Goal: Information Seeking & Learning: Learn about a topic

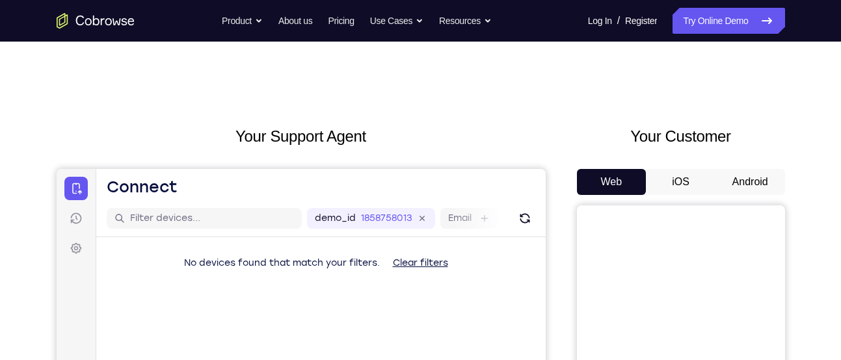
click at [755, 182] on button "Android" at bounding box center [751, 182] width 70 height 26
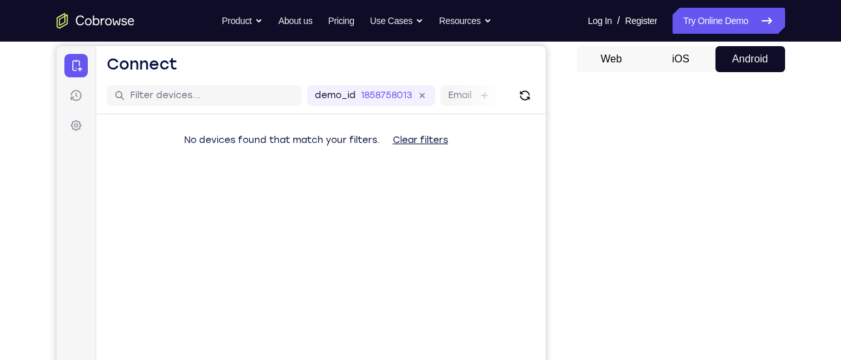
scroll to position [124, 0]
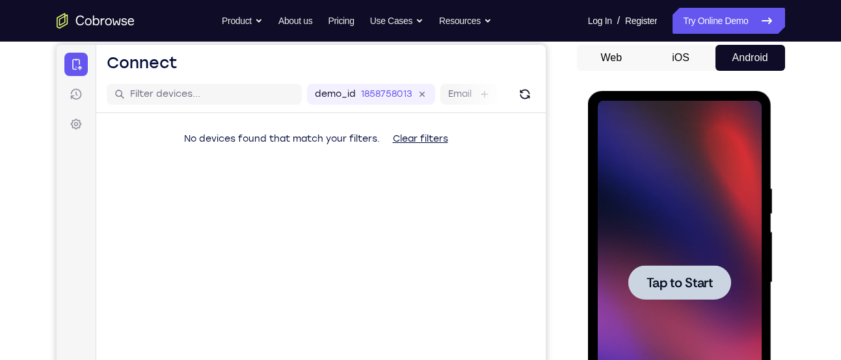
click at [672, 251] on div at bounding box center [680, 283] width 164 height 364
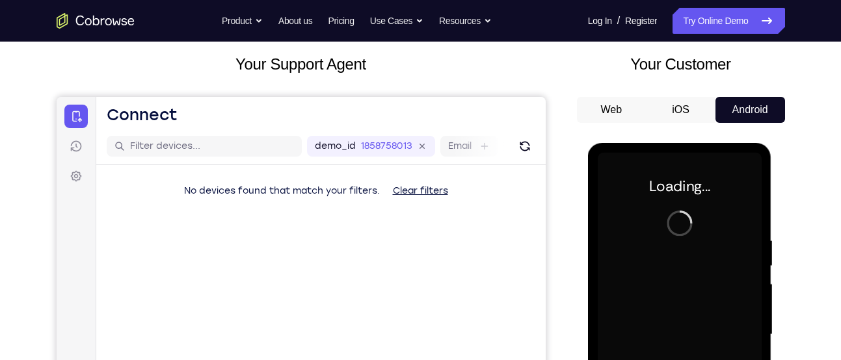
scroll to position [72, 0]
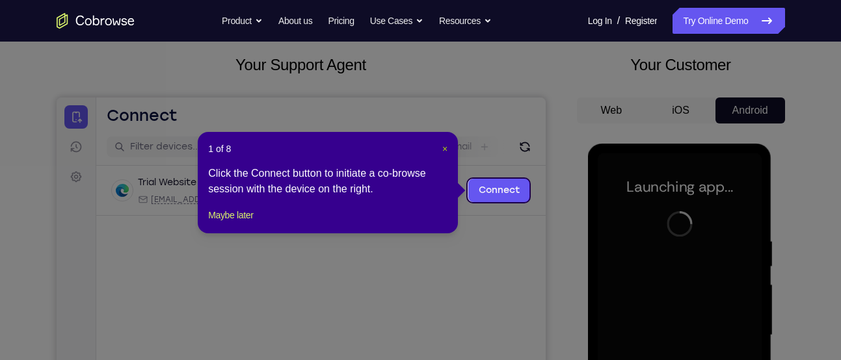
click at [443, 150] on span "×" at bounding box center [444, 149] width 5 height 10
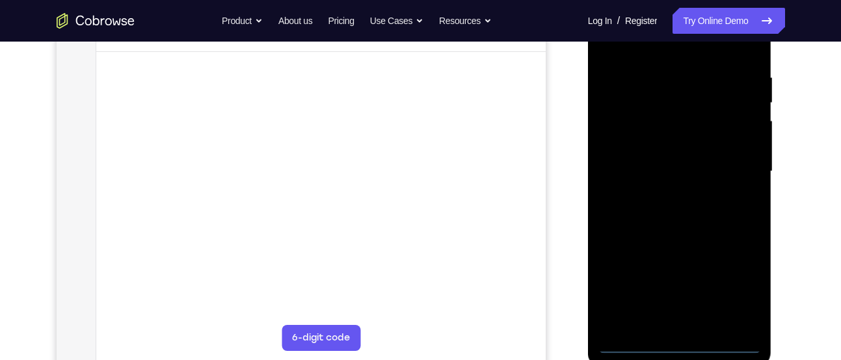
scroll to position [271, 0]
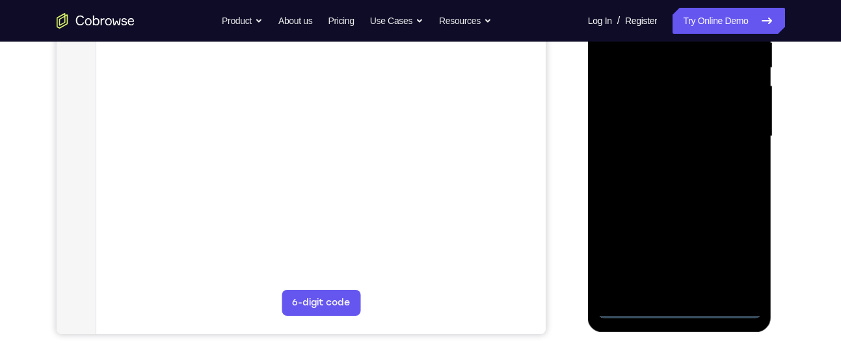
click at [680, 313] on div at bounding box center [680, 136] width 164 height 364
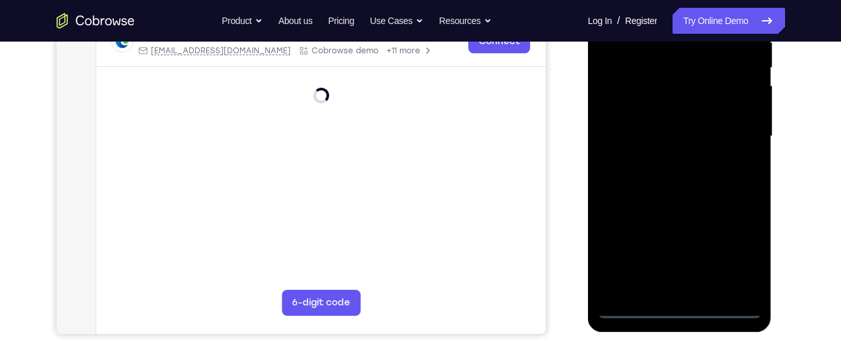
click at [738, 260] on div at bounding box center [680, 136] width 164 height 364
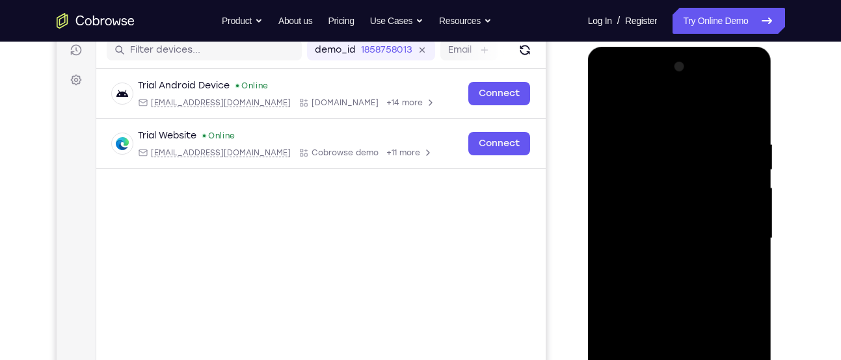
scroll to position [168, 0]
click at [618, 88] on div at bounding box center [680, 239] width 164 height 364
click at [736, 233] on div at bounding box center [680, 239] width 164 height 364
click at [664, 264] on div at bounding box center [680, 239] width 164 height 364
click at [647, 224] on div at bounding box center [680, 239] width 164 height 364
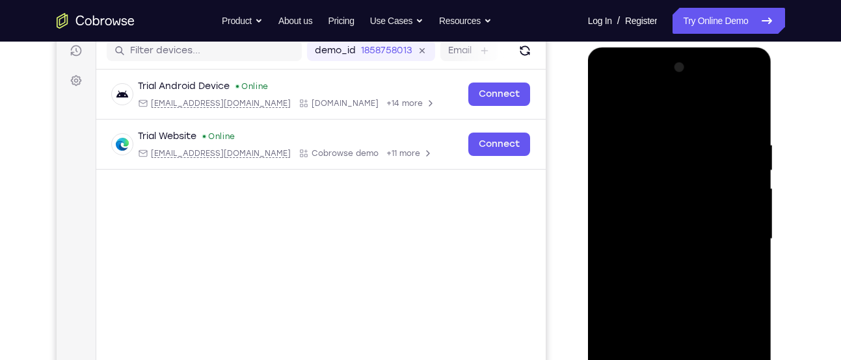
click at [651, 211] on div at bounding box center [680, 239] width 164 height 364
click at [662, 236] on div at bounding box center [680, 239] width 164 height 364
click at [683, 283] on div at bounding box center [680, 239] width 164 height 364
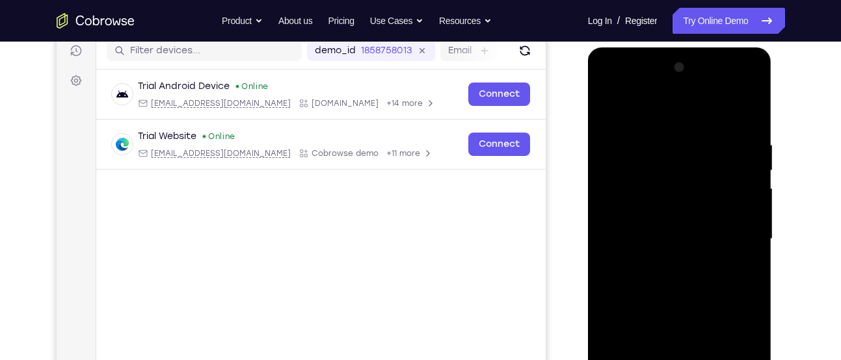
click at [683, 283] on div at bounding box center [680, 239] width 164 height 364
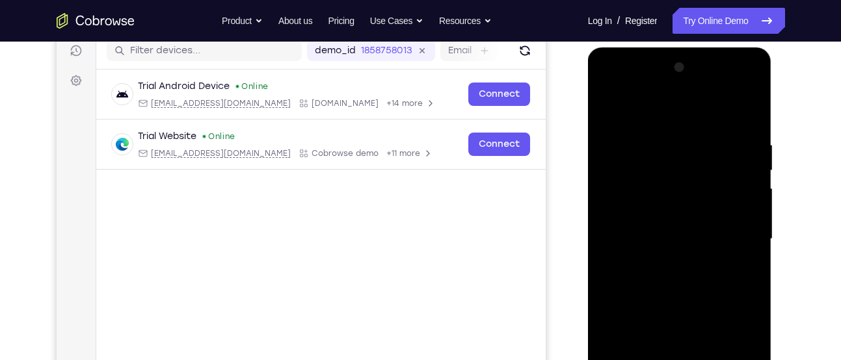
click at [683, 283] on div at bounding box center [680, 239] width 164 height 364
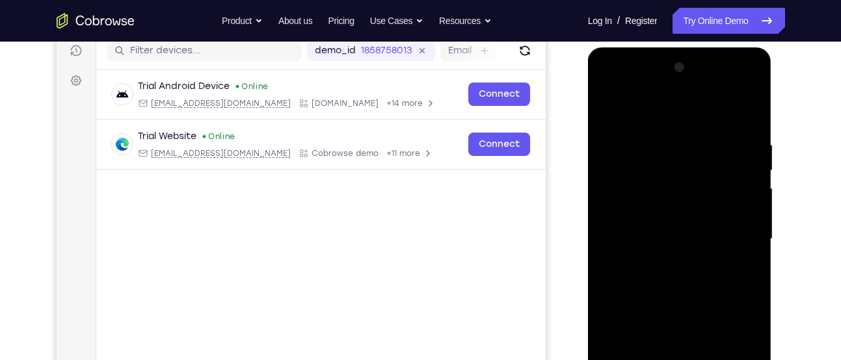
click at [683, 283] on div at bounding box center [680, 239] width 164 height 364
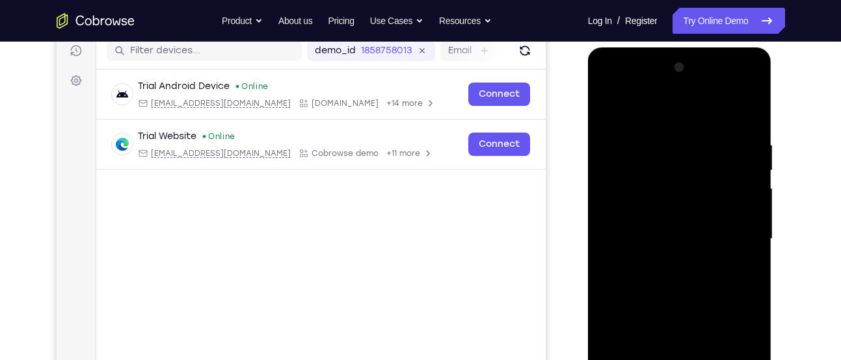
click at [683, 283] on div at bounding box center [680, 239] width 164 height 364
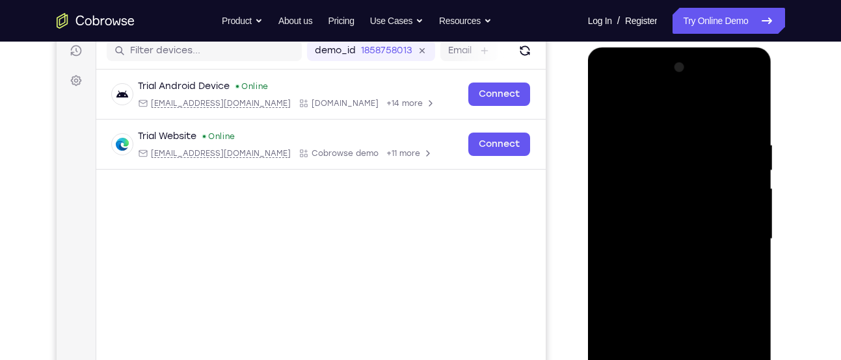
click at [683, 283] on div at bounding box center [680, 239] width 164 height 364
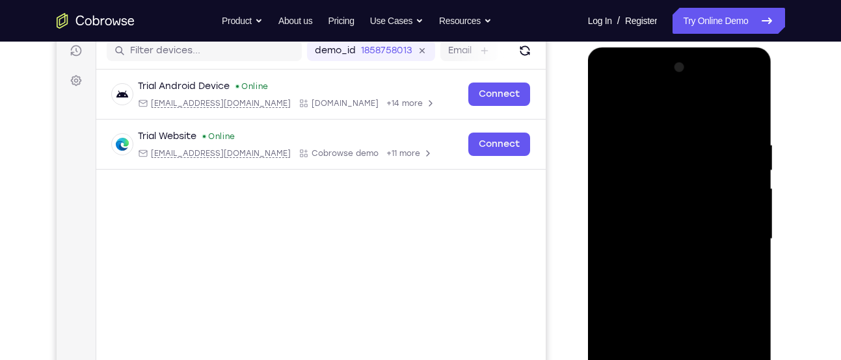
click at [683, 283] on div at bounding box center [680, 239] width 164 height 364
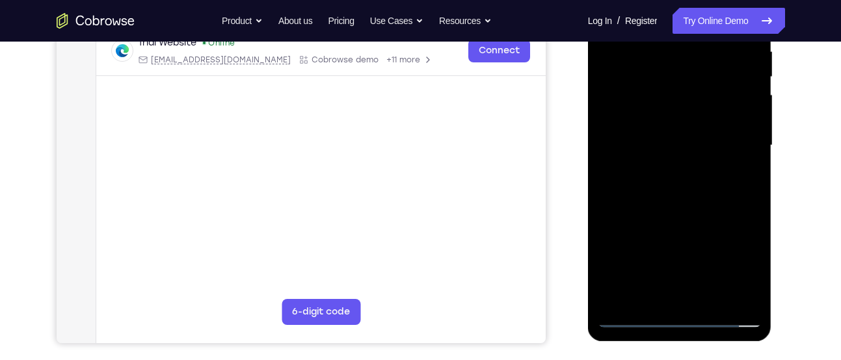
scroll to position [262, 0]
click at [683, 206] on div at bounding box center [680, 145] width 164 height 364
click at [713, 296] on div at bounding box center [680, 145] width 164 height 364
click at [690, 214] on div at bounding box center [680, 145] width 164 height 364
click at [703, 140] on div at bounding box center [680, 145] width 164 height 364
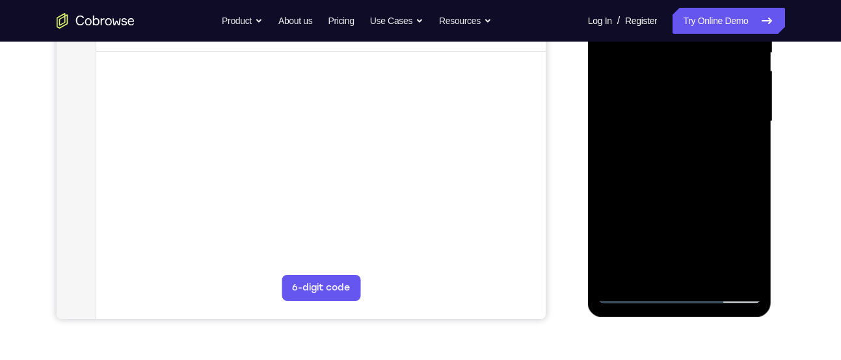
scroll to position [285, 0]
click at [632, 292] on div at bounding box center [680, 122] width 164 height 364
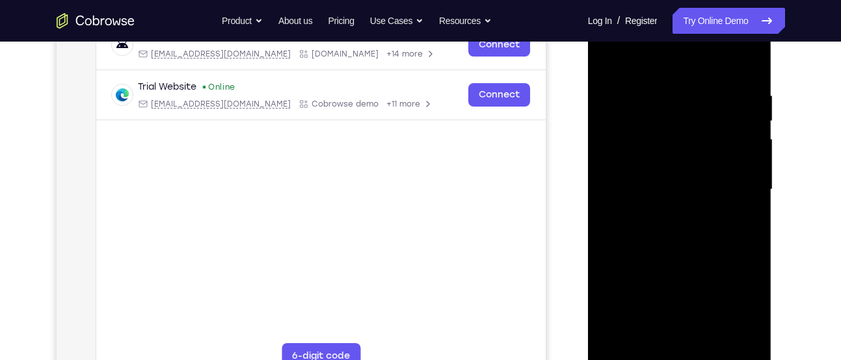
scroll to position [189, 0]
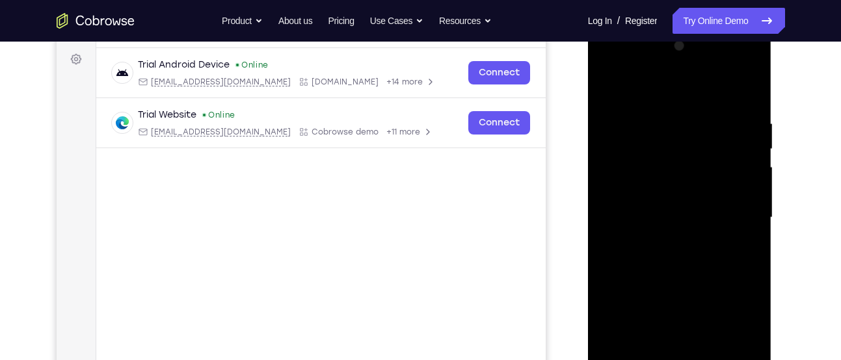
click at [610, 87] on div at bounding box center [680, 218] width 164 height 364
click at [672, 117] on div at bounding box center [680, 218] width 164 height 364
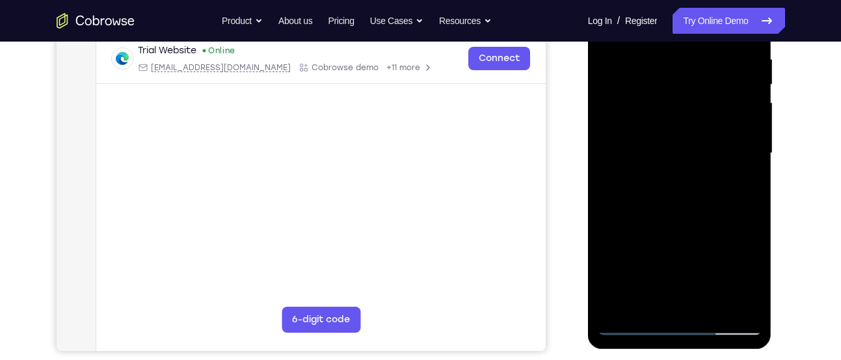
scroll to position [256, 0]
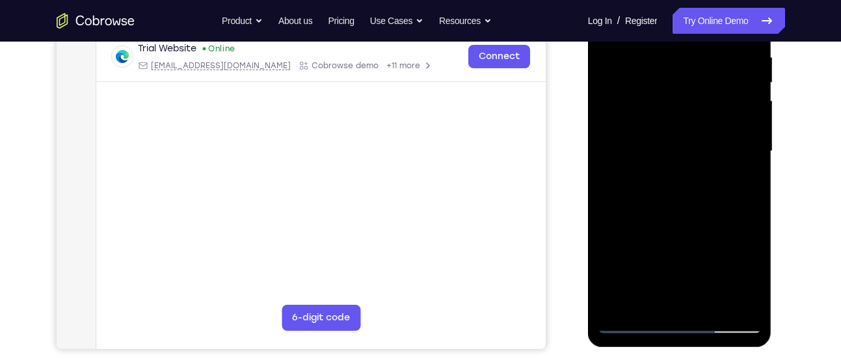
click at [733, 297] on div at bounding box center [680, 151] width 164 height 364
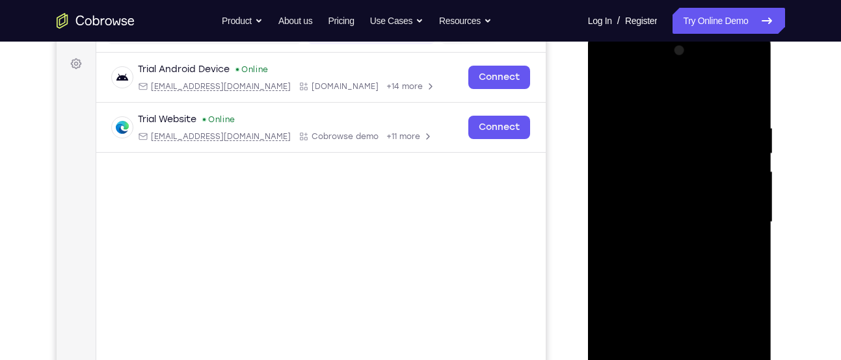
scroll to position [184, 0]
click at [744, 206] on div at bounding box center [680, 223] width 164 height 364
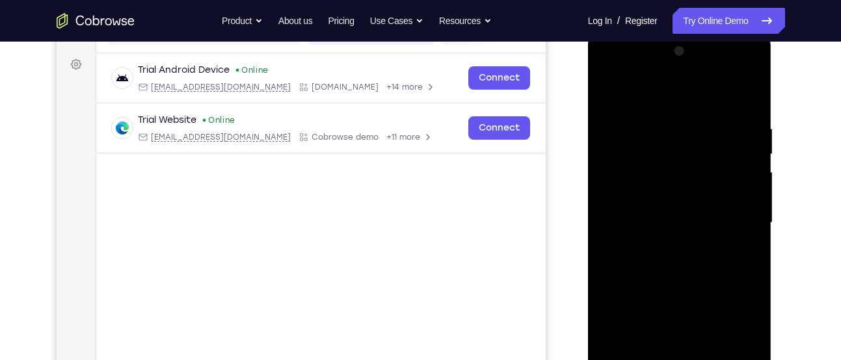
click at [744, 206] on div at bounding box center [680, 223] width 164 height 364
drag, startPoint x: 744, startPoint y: 206, endPoint x: 566, endPoint y: 261, distance: 186.5
click at [588, 261] on html "Online web based iOS Simulators and Android Emulators. Run iPhone, iPad, Mobile…" at bounding box center [680, 226] width 185 height 390
drag, startPoint x: 709, startPoint y: 146, endPoint x: 546, endPoint y: 180, distance: 166.8
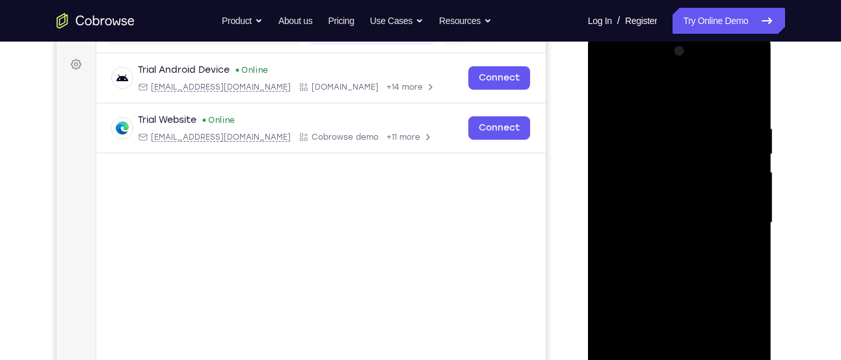
click at [588, 180] on html "Online web based iOS Simulators and Android Emulators. Run iPhone, iPad, Mobile…" at bounding box center [680, 226] width 185 height 390
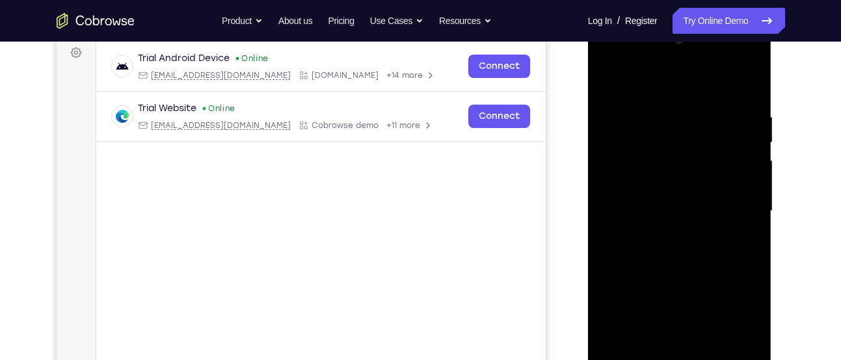
scroll to position [193, 0]
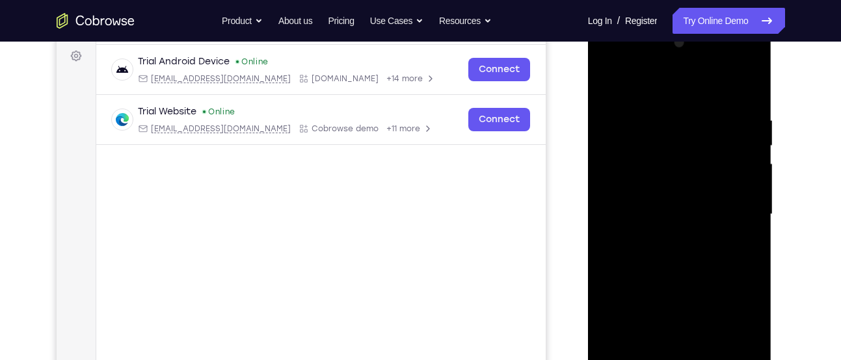
click at [742, 170] on div at bounding box center [680, 215] width 164 height 364
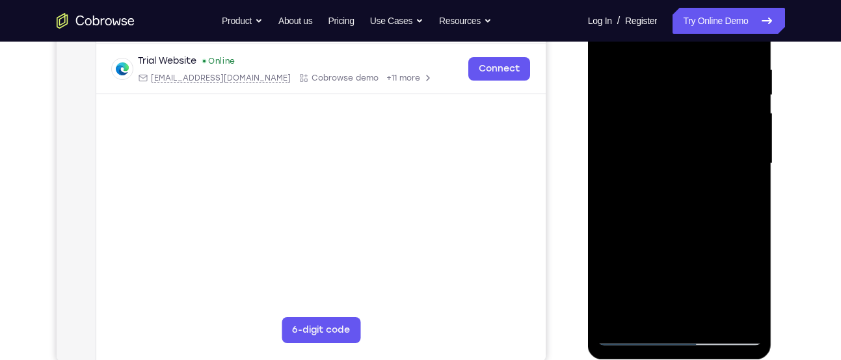
scroll to position [246, 0]
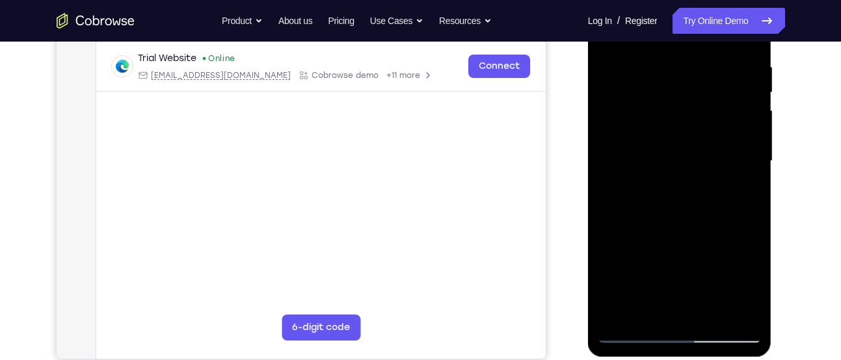
click at [742, 170] on div at bounding box center [680, 161] width 164 height 364
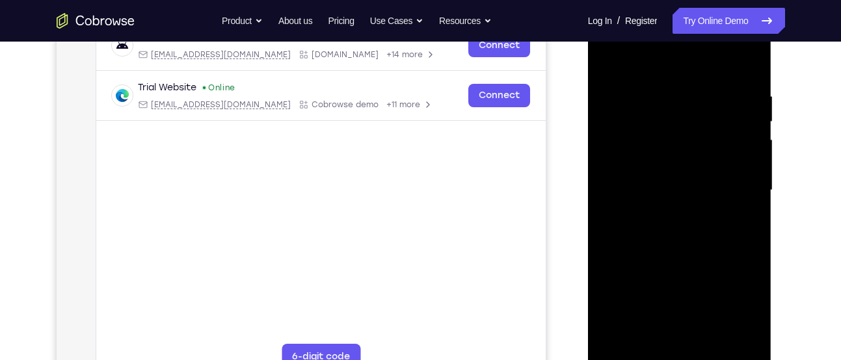
scroll to position [216, 0]
click at [742, 170] on div at bounding box center [680, 191] width 164 height 364
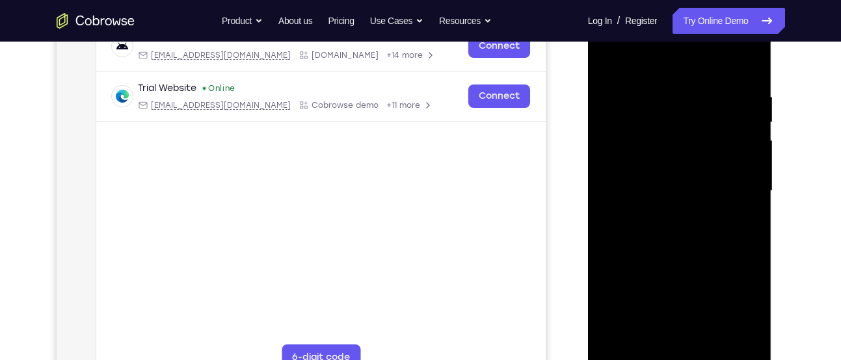
click at [742, 170] on div at bounding box center [680, 191] width 164 height 364
click at [742, 170] on div at bounding box center [680, 192] width 164 height 364
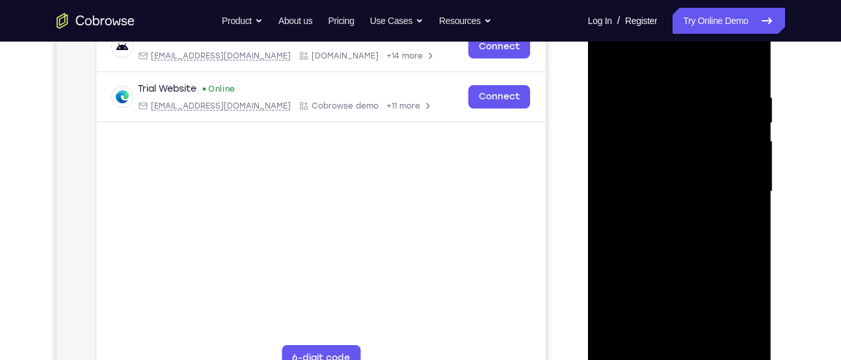
click at [742, 170] on div at bounding box center [680, 192] width 164 height 364
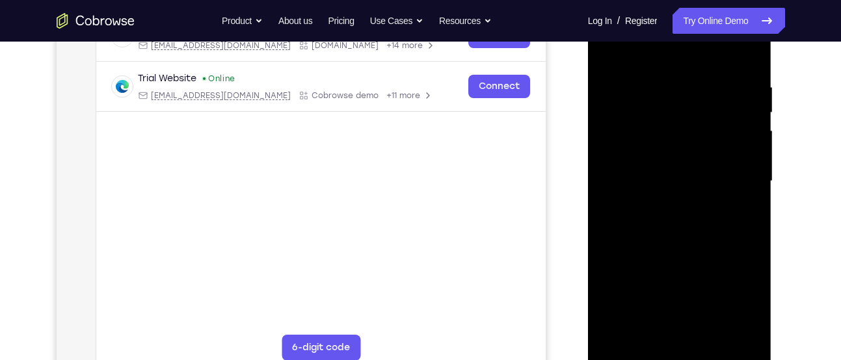
scroll to position [226, 0]
click at [742, 170] on div at bounding box center [680, 181] width 164 height 364
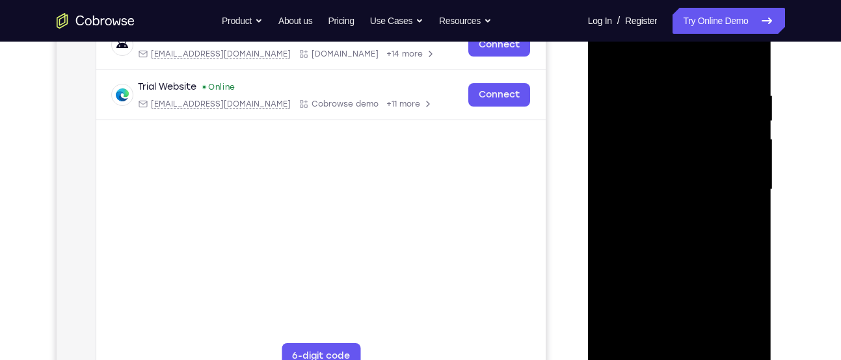
scroll to position [217, 0]
click at [742, 170] on div at bounding box center [680, 190] width 164 height 364
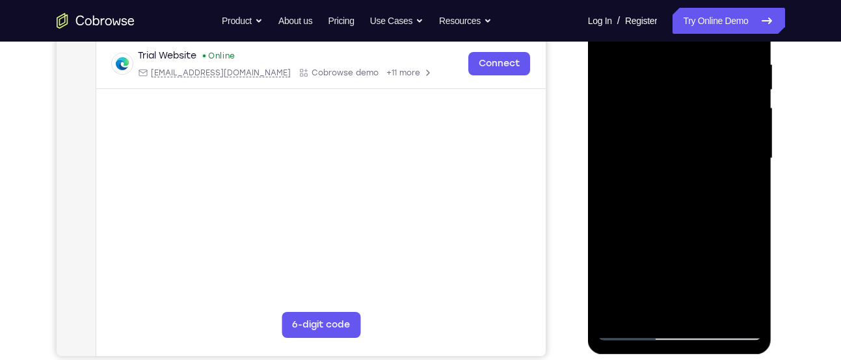
scroll to position [249, 0]
click at [750, 305] on div at bounding box center [680, 158] width 164 height 364
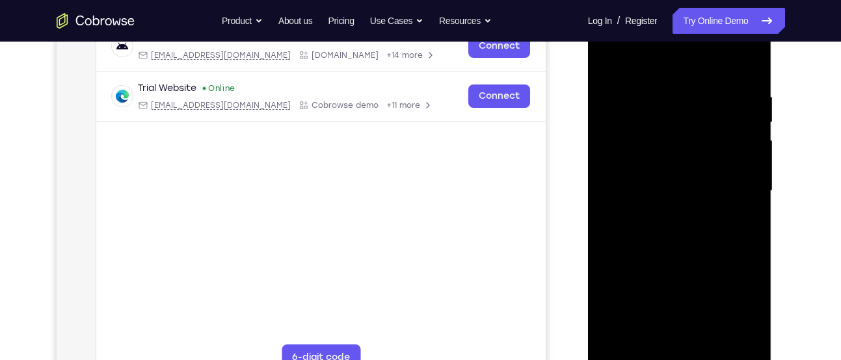
scroll to position [203, 0]
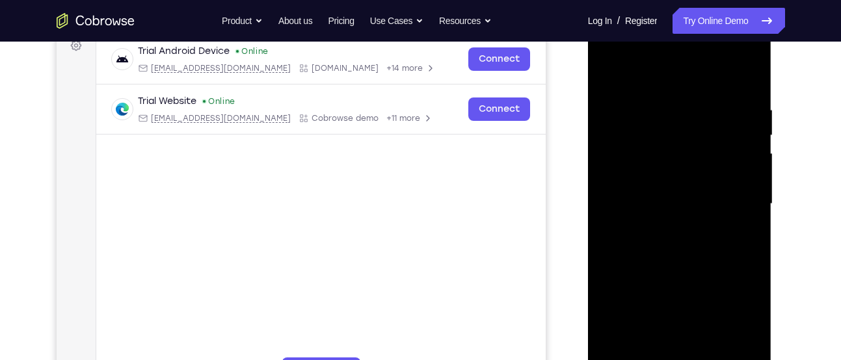
click at [747, 211] on div at bounding box center [680, 204] width 164 height 364
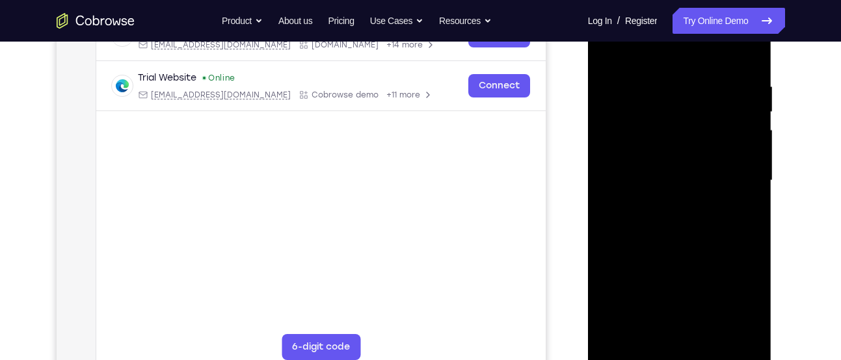
scroll to position [232, 0]
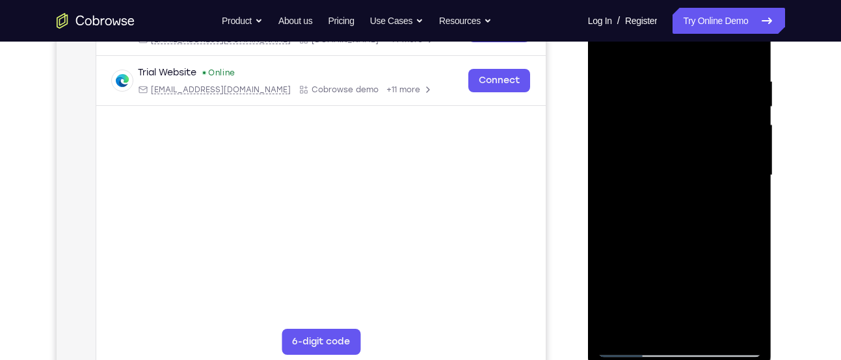
click at [747, 211] on div at bounding box center [680, 175] width 164 height 364
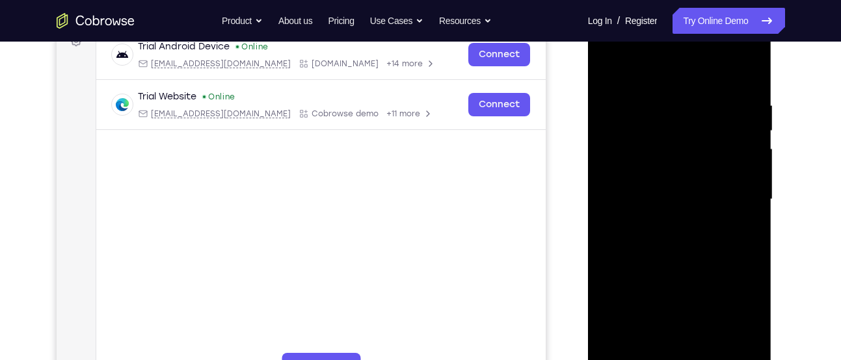
scroll to position [198, 0]
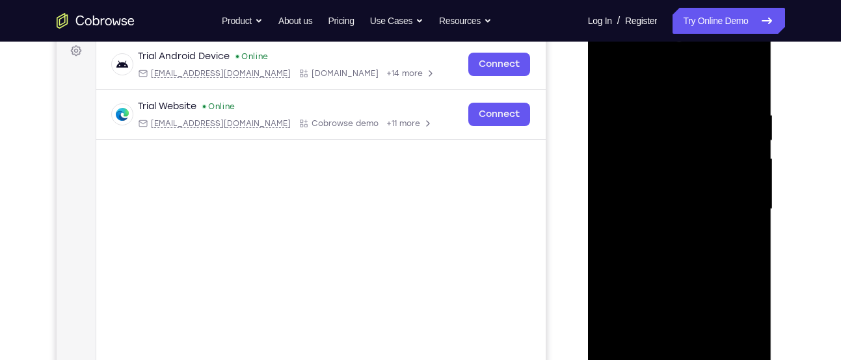
click at [747, 211] on div at bounding box center [680, 209] width 164 height 364
click at [748, 190] on div at bounding box center [680, 209] width 164 height 364
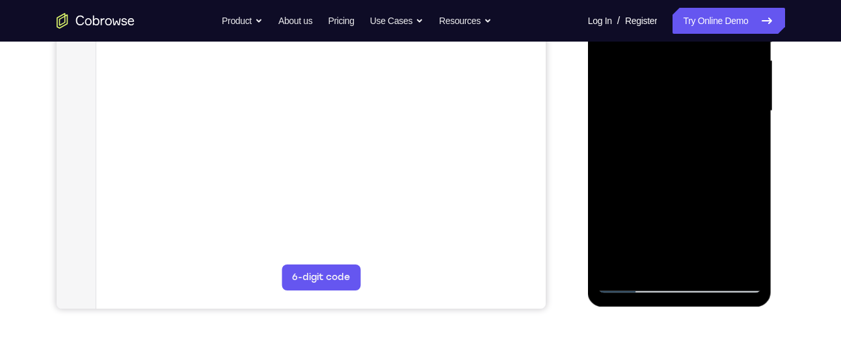
scroll to position [302, 0]
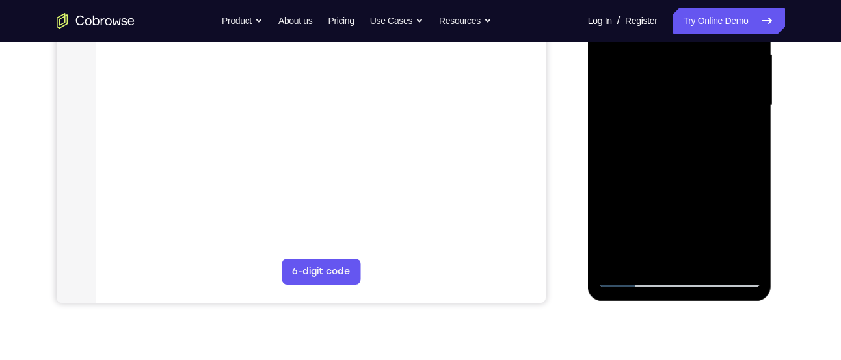
click at [748, 190] on div at bounding box center [680, 105] width 164 height 364
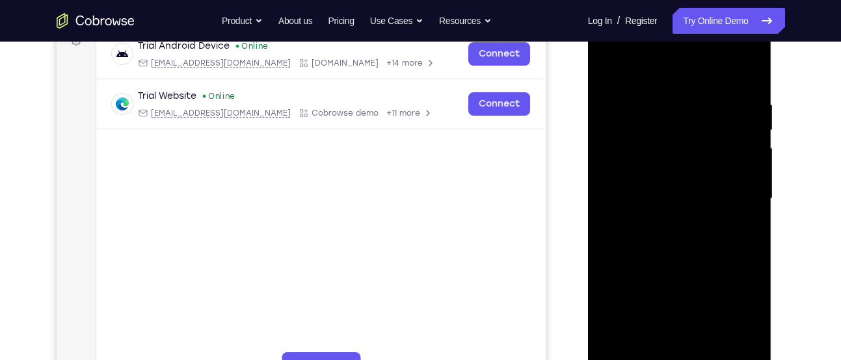
scroll to position [208, 0]
click at [748, 190] on div at bounding box center [680, 200] width 164 height 364
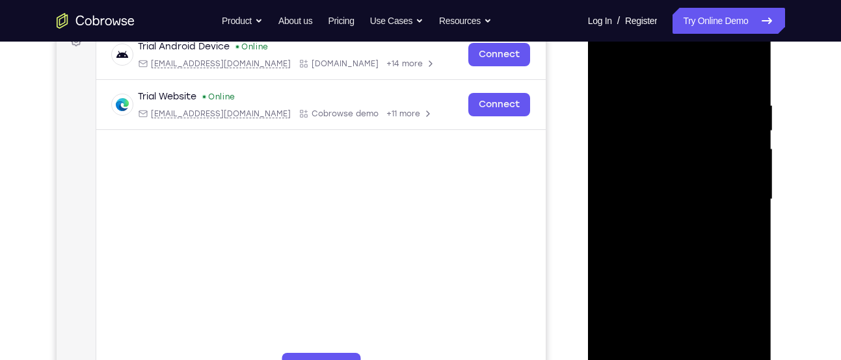
drag, startPoint x: 722, startPoint y: 144, endPoint x: 562, endPoint y: 179, distance: 163.7
click at [588, 179] on html "Online web based iOS Simulators and Android Emulators. Run iPhone, iPad, Mobile…" at bounding box center [680, 203] width 185 height 390
click at [748, 71] on div at bounding box center [680, 200] width 164 height 364
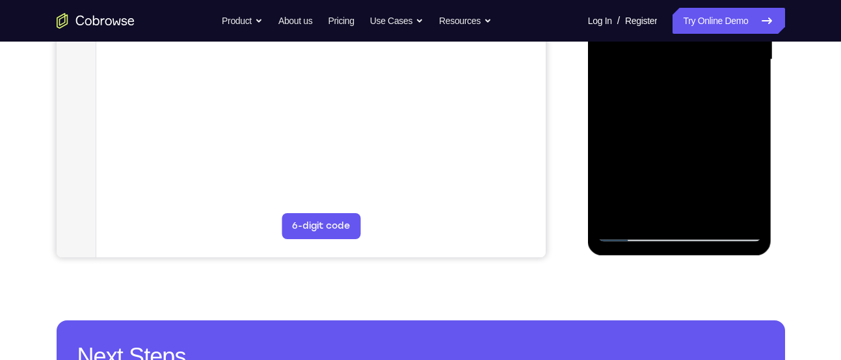
scroll to position [348, 0]
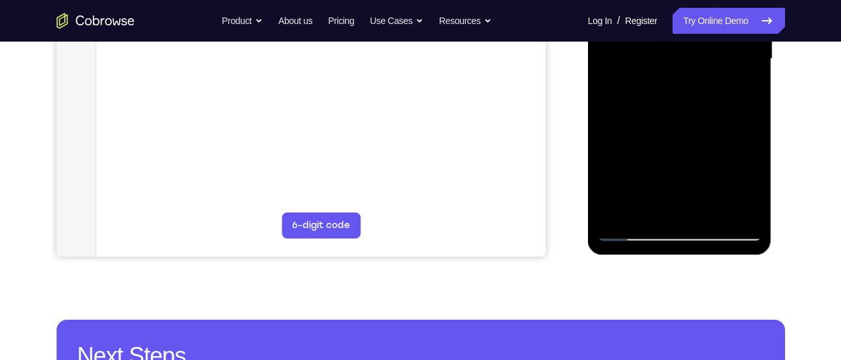
click at [619, 216] on div at bounding box center [680, 59] width 164 height 364
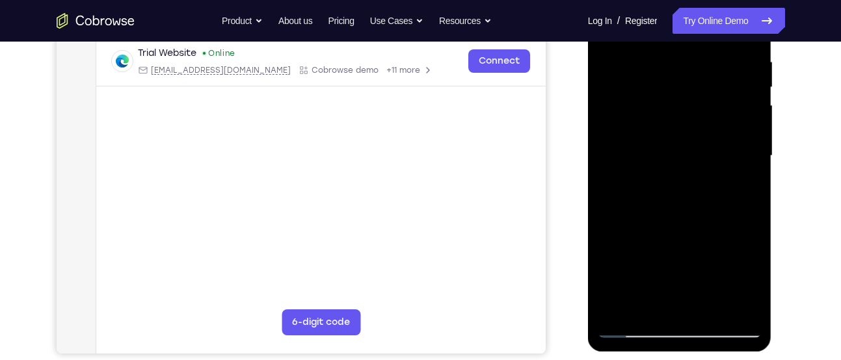
scroll to position [249, 0]
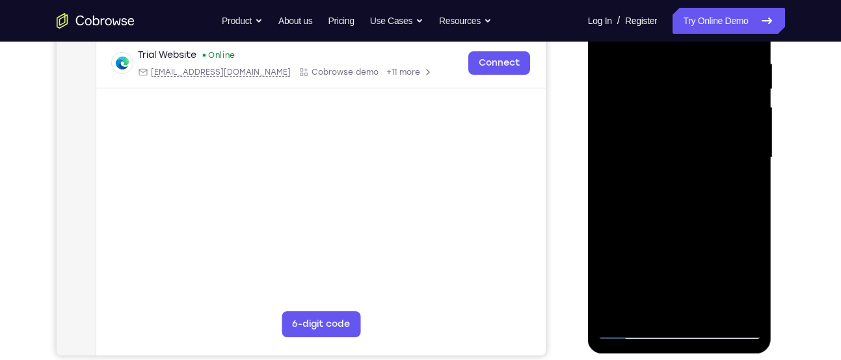
drag, startPoint x: 673, startPoint y: 85, endPoint x: 668, endPoint y: 275, distance: 190.1
click at [668, 275] on div at bounding box center [680, 158] width 164 height 364
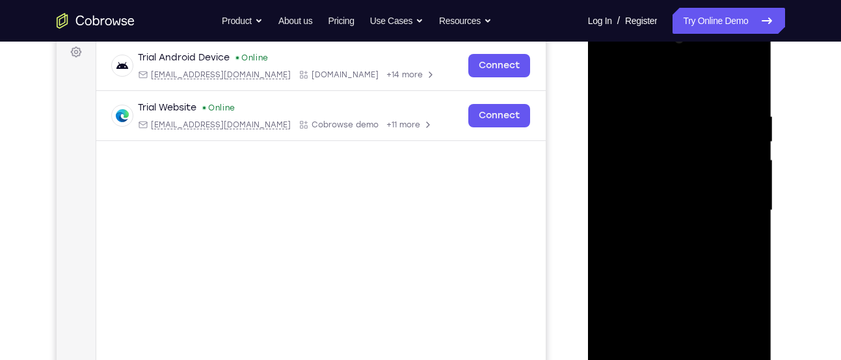
click at [668, 118] on div at bounding box center [680, 211] width 164 height 364
click at [754, 131] on div at bounding box center [680, 211] width 164 height 364
click at [748, 83] on div at bounding box center [680, 211] width 164 height 364
click at [748, 81] on div at bounding box center [680, 211] width 164 height 364
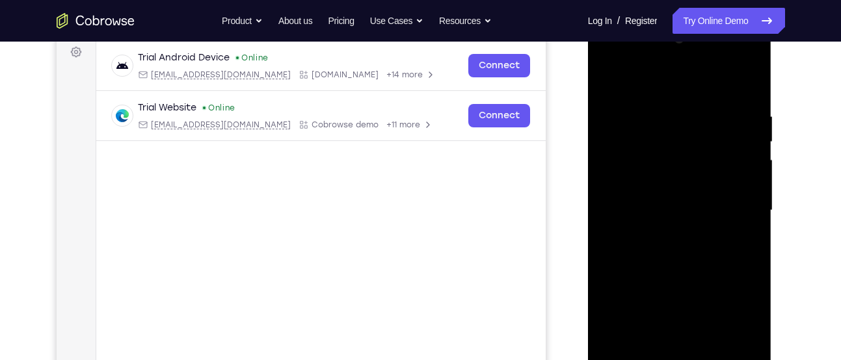
click at [609, 77] on div at bounding box center [680, 211] width 164 height 364
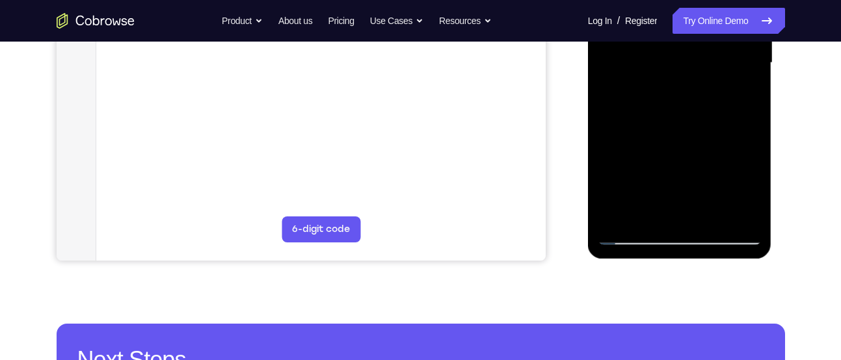
scroll to position [351, 0]
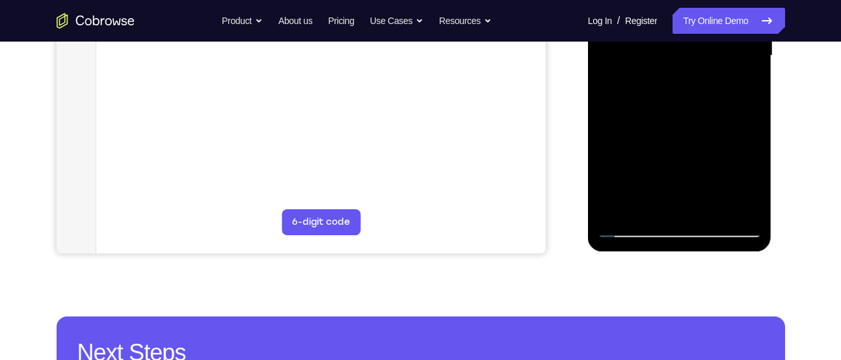
click at [704, 204] on div at bounding box center [680, 56] width 164 height 364
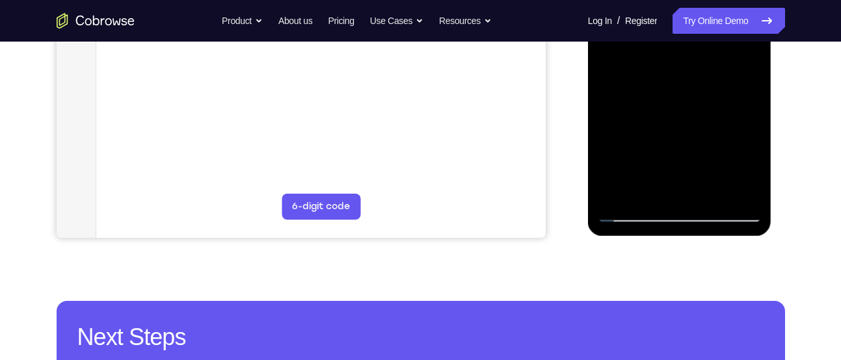
scroll to position [368, 0]
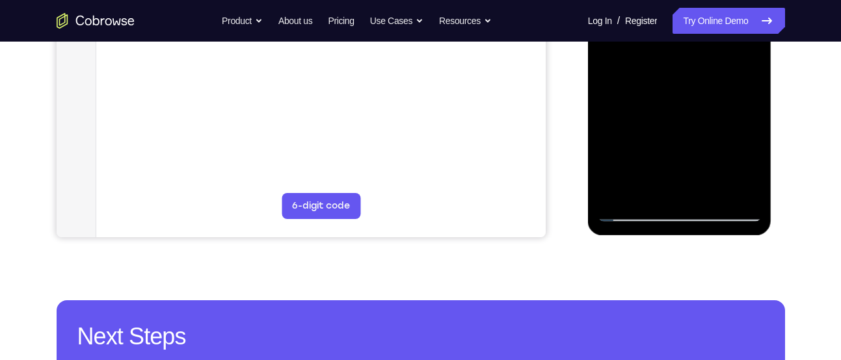
click at [631, 212] on div at bounding box center [680, 39] width 164 height 364
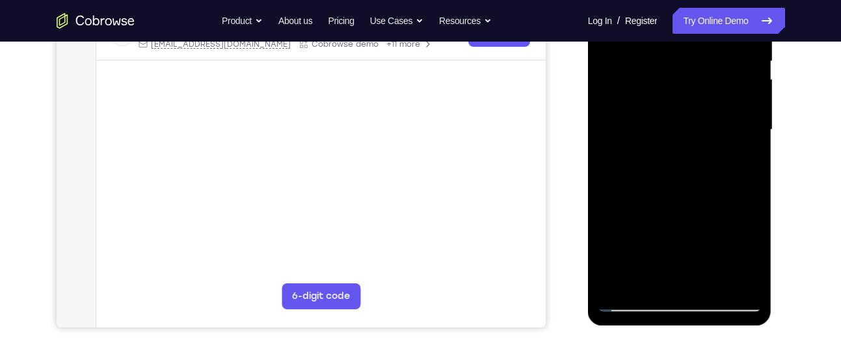
scroll to position [272, 0]
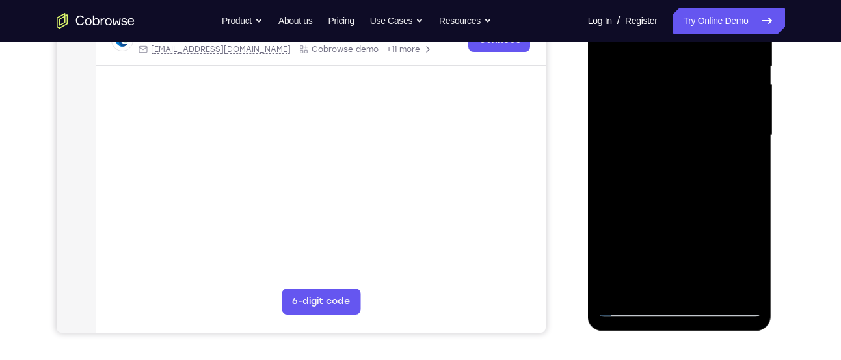
click at [653, 171] on div at bounding box center [680, 135] width 164 height 364
drag, startPoint x: 653, startPoint y: 267, endPoint x: 657, endPoint y: 24, distance: 242.8
click at [657, 24] on div at bounding box center [680, 135] width 164 height 364
drag, startPoint x: 670, startPoint y: 191, endPoint x: 672, endPoint y: 48, distance: 142.5
click at [672, 48] on div at bounding box center [680, 135] width 164 height 364
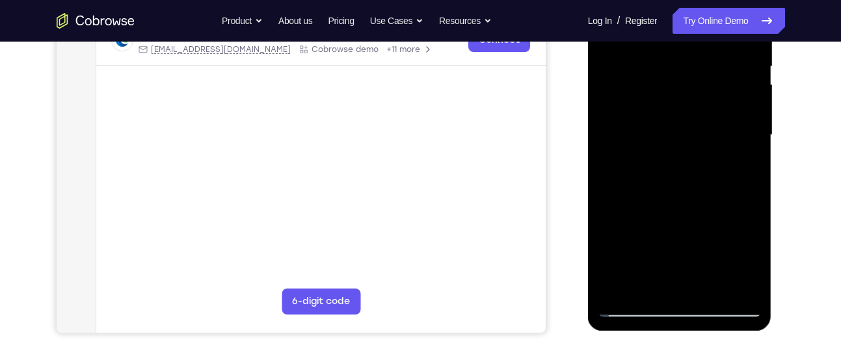
drag, startPoint x: 672, startPoint y: 210, endPoint x: 673, endPoint y: 90, distance: 119.1
click at [673, 90] on div at bounding box center [680, 135] width 164 height 364
drag, startPoint x: 681, startPoint y: 212, endPoint x: 670, endPoint y: 37, distance: 175.4
click at [670, 37] on div at bounding box center [680, 135] width 164 height 364
drag, startPoint x: 700, startPoint y: 206, endPoint x: 675, endPoint y: 18, distance: 189.7
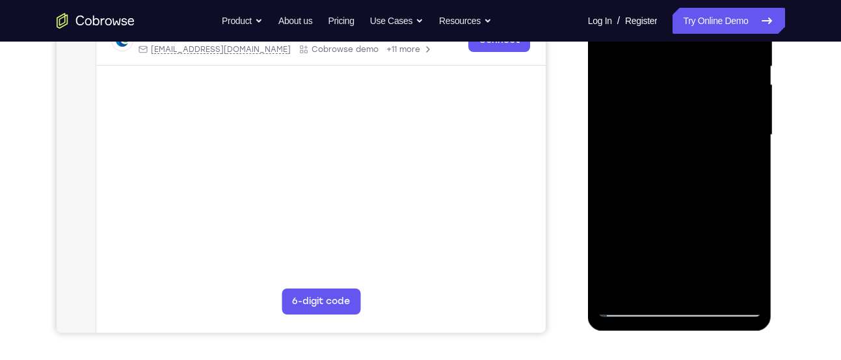
click at [675, 18] on div at bounding box center [680, 135] width 164 height 364
click at [748, 174] on div at bounding box center [680, 135] width 164 height 364
click at [699, 223] on div at bounding box center [680, 135] width 164 height 364
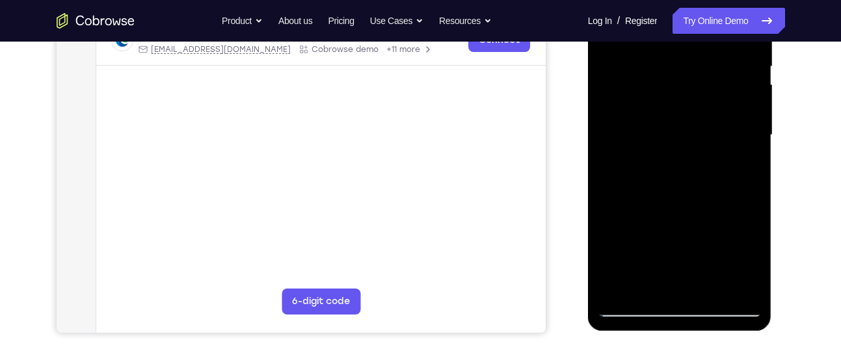
drag, startPoint x: 699, startPoint y: 223, endPoint x: 677, endPoint y: 36, distance: 188.6
click at [677, 36] on div at bounding box center [680, 135] width 164 height 364
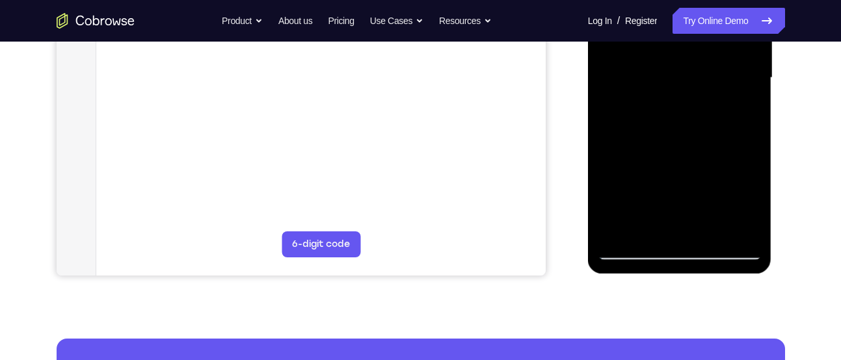
scroll to position [331, 0]
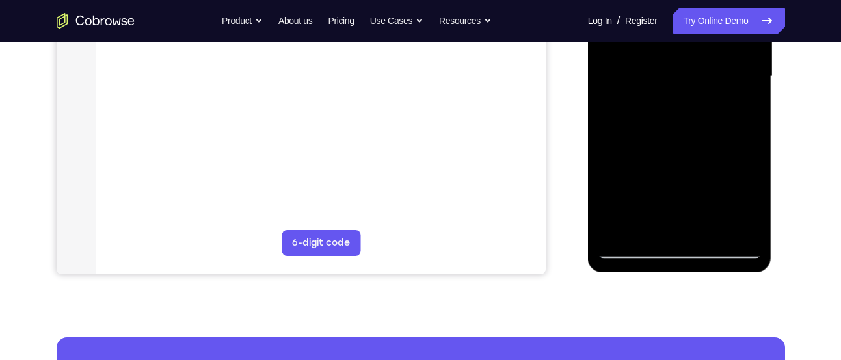
drag, startPoint x: 699, startPoint y: 138, endPoint x: 677, endPoint y: 37, distance: 103.3
click at [677, 37] on div at bounding box center [680, 77] width 164 height 364
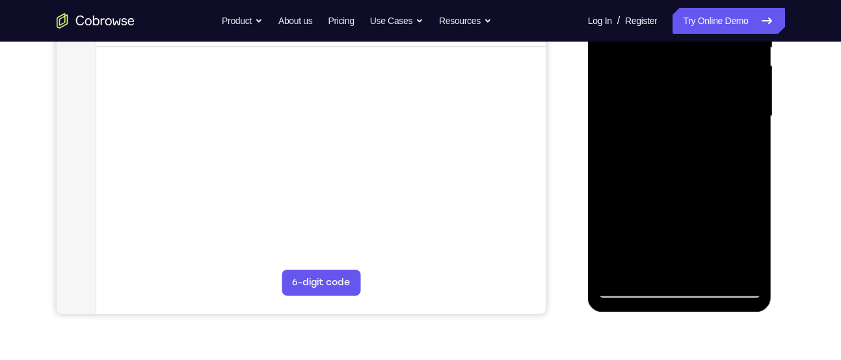
scroll to position [284, 0]
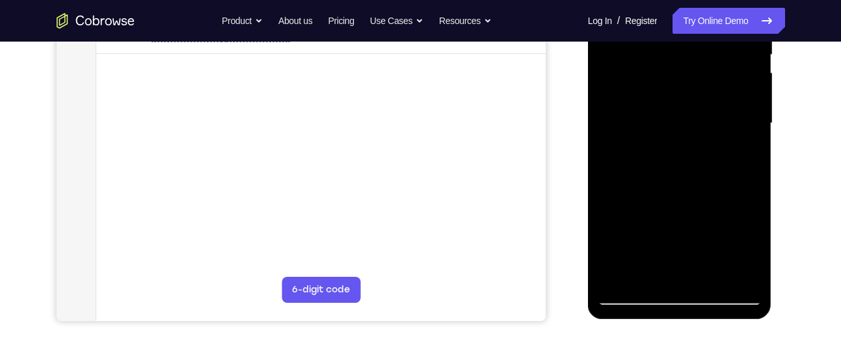
click at [750, 188] on div at bounding box center [680, 123] width 164 height 364
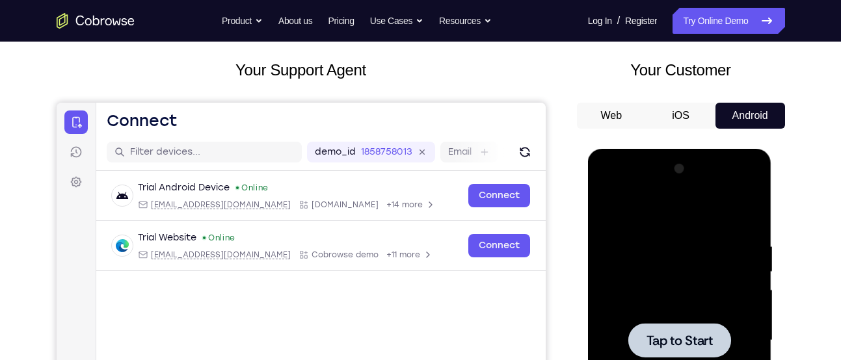
scroll to position [59, 0]
